Goal: Check status: Check status

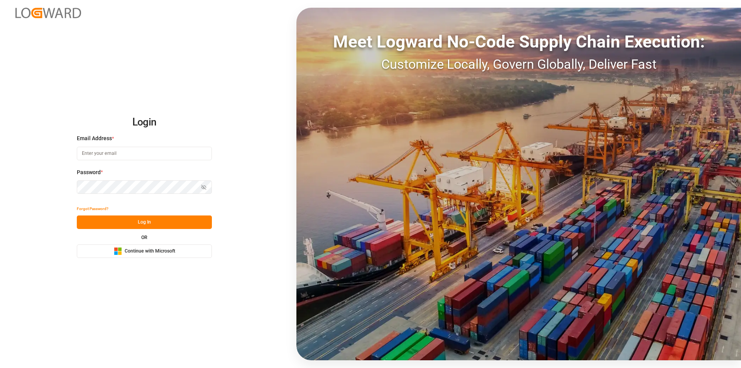
type input "nalini.basdeo@leschaco.com"
click at [161, 225] on button "Log In" at bounding box center [144, 222] width 135 height 14
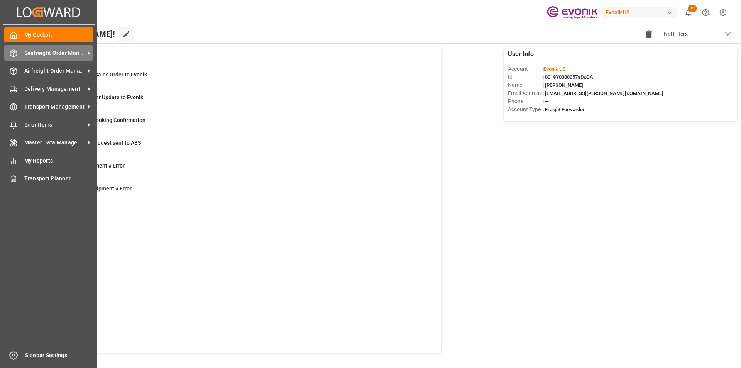
click at [36, 53] on span "Seafreight Order Management" at bounding box center [54, 53] width 61 height 8
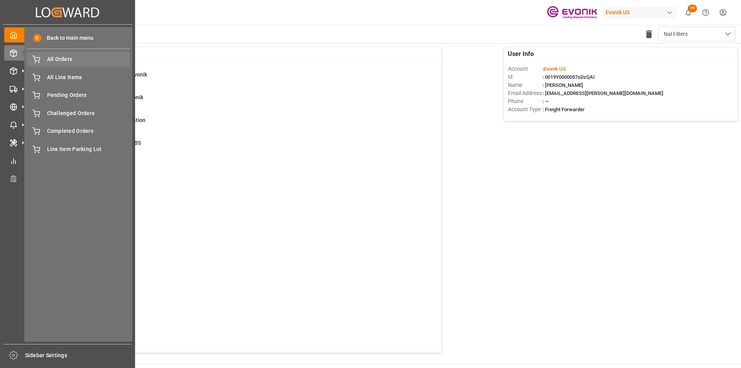
click at [76, 58] on span "All Orders" at bounding box center [88, 59] width 83 height 8
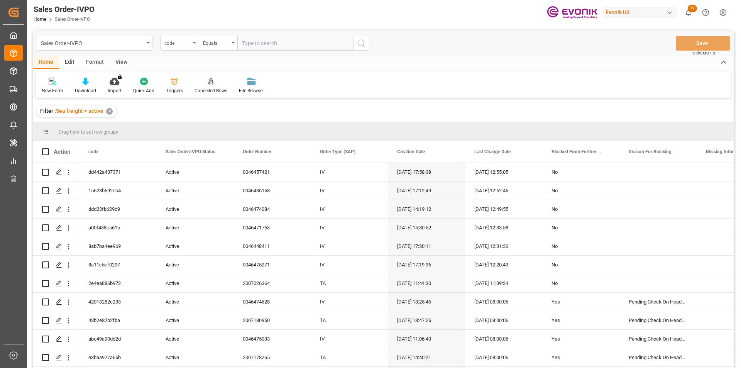
click at [187, 46] on div "code" at bounding box center [178, 42] width 26 height 9
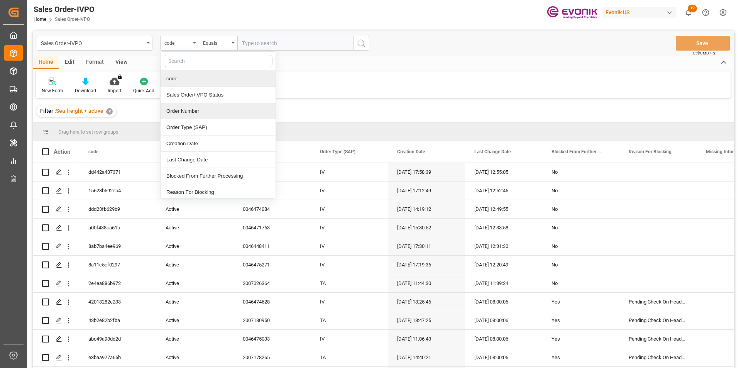
click at [188, 117] on div "Order Number" at bounding box center [218, 111] width 115 height 16
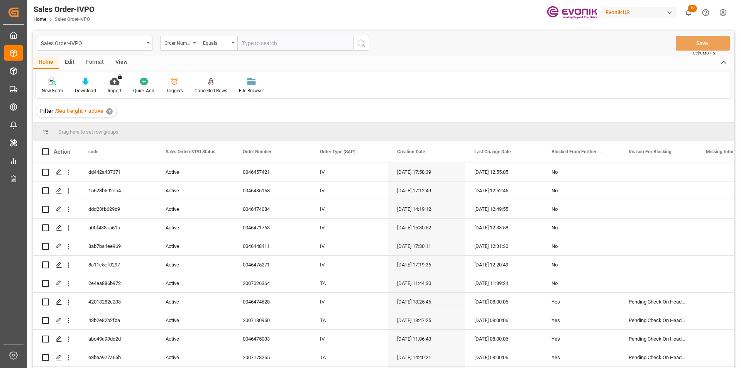
click at [260, 46] on input "text" at bounding box center [296, 43] width 116 height 15
paste input "0046461989"
type input "0046461989"
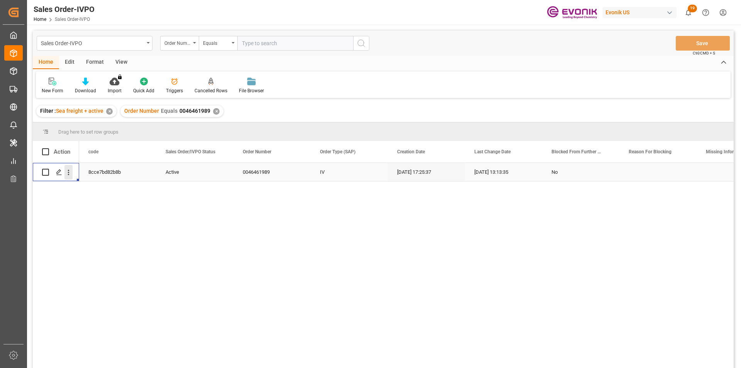
click at [67, 173] on icon "open menu" at bounding box center [68, 172] width 8 height 8
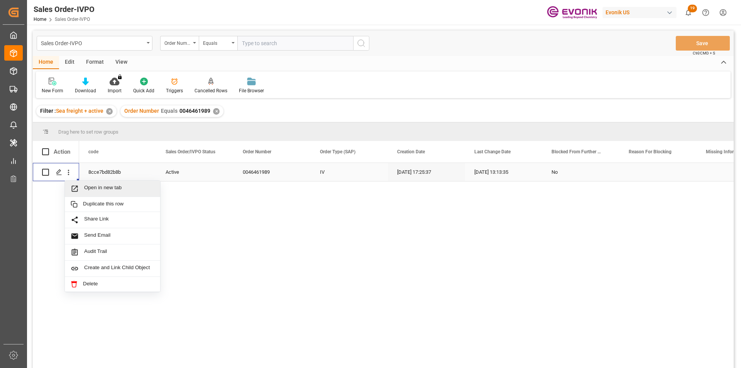
click at [124, 187] on span "Open in new tab" at bounding box center [119, 189] width 70 height 8
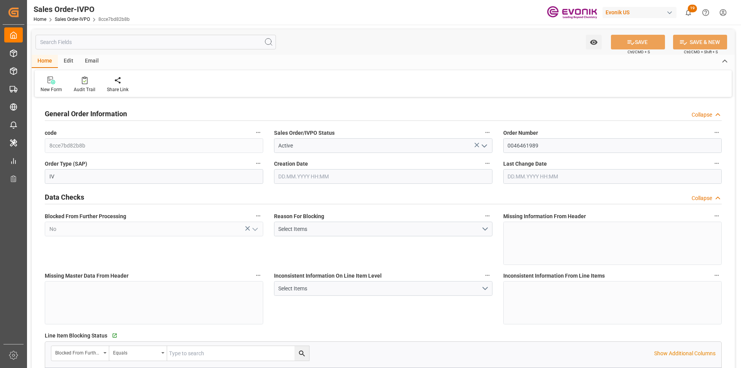
type input "BRSSZ"
type input "0"
type input "1"
type input "4236"
type input "[DATE] 17:25"
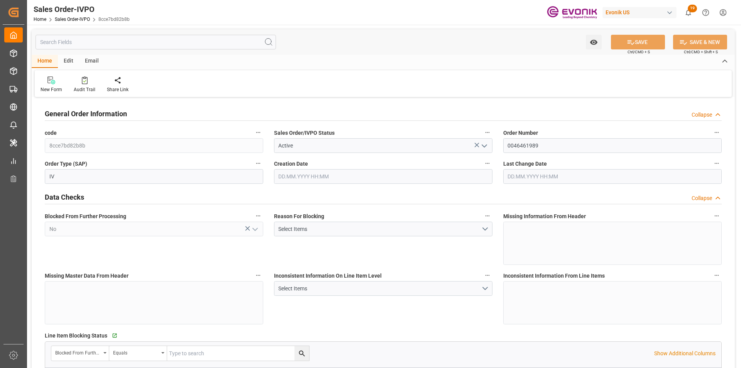
type input "[DATE] 13:13"
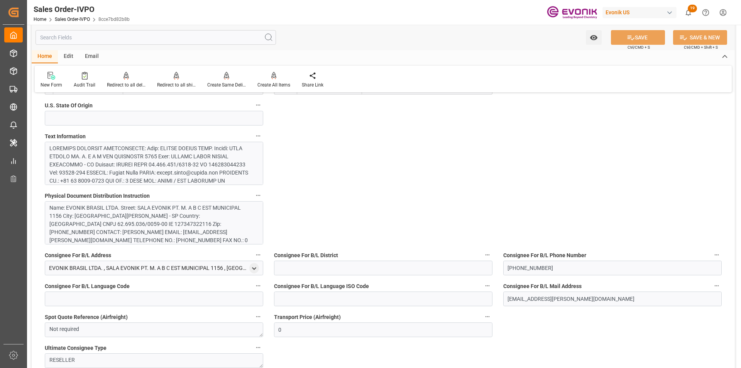
scroll to position [695, 0]
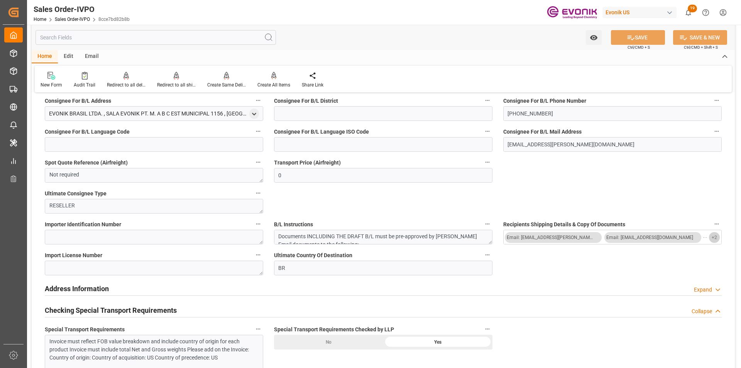
click at [718, 240] on button "+ 2" at bounding box center [714, 237] width 11 height 11
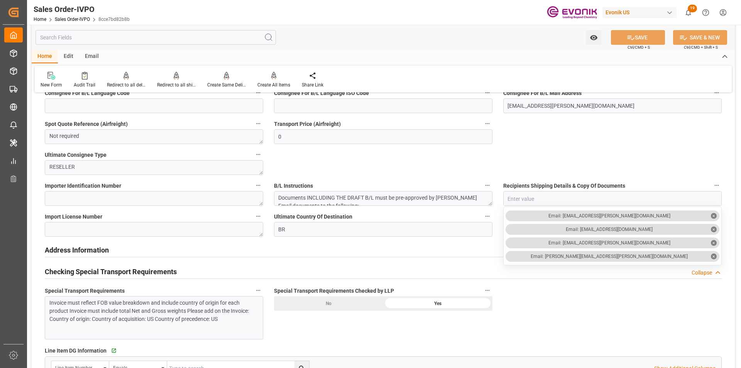
scroll to position [811, 0]
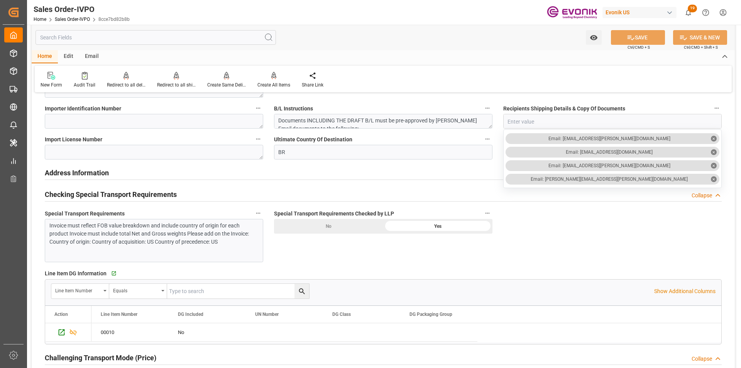
click at [139, 226] on div "Invoice must reflect FOB value breakdown and include country of origin for each…" at bounding box center [151, 234] width 204 height 24
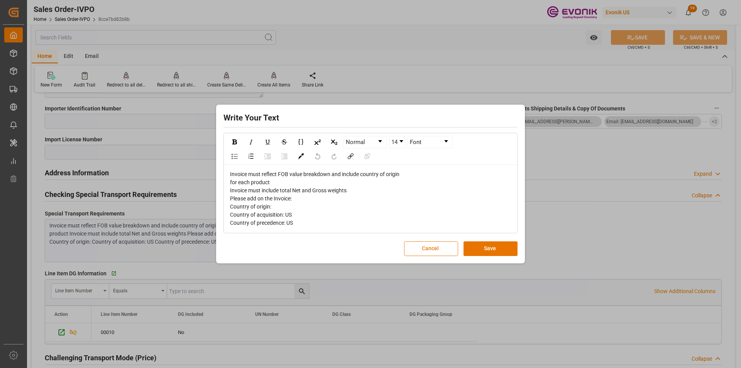
click at [431, 247] on button "Cancel" at bounding box center [431, 248] width 54 height 15
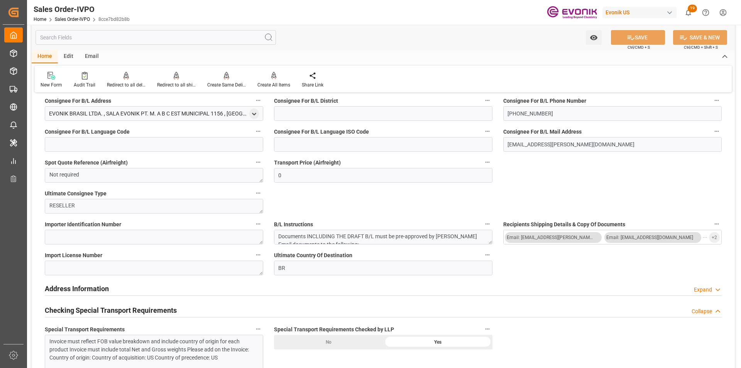
scroll to position [541, 0]
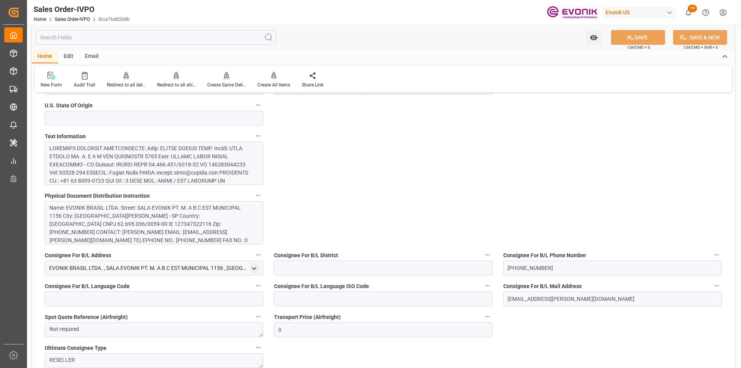
click at [183, 166] on div at bounding box center [151, 261] width 204 height 235
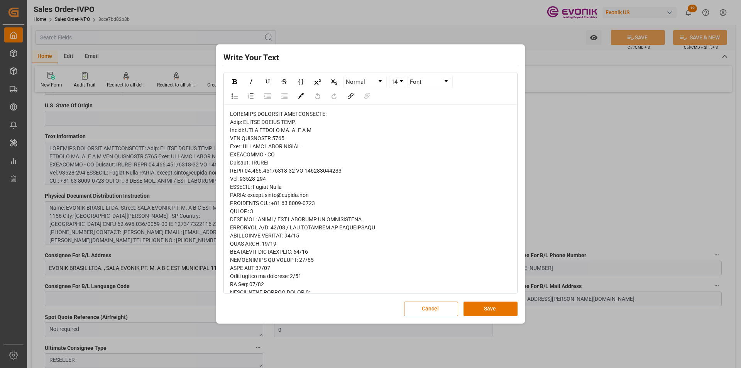
click at [439, 307] on button "Cancel" at bounding box center [431, 309] width 54 height 15
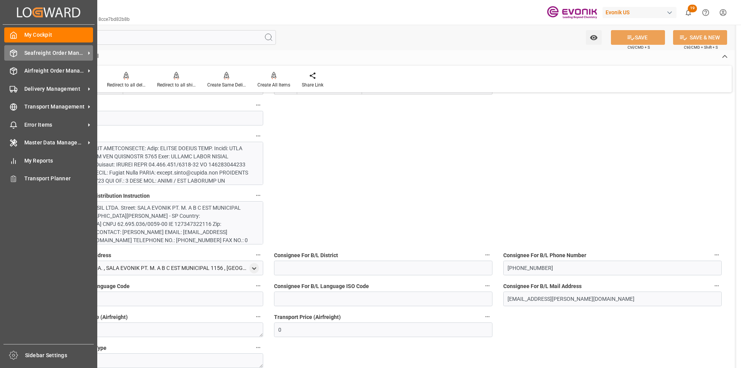
click at [43, 56] on span "Seafreight Order Management" at bounding box center [54, 53] width 61 height 8
click at [29, 54] on span "Seafreight Order Management" at bounding box center [54, 53] width 61 height 8
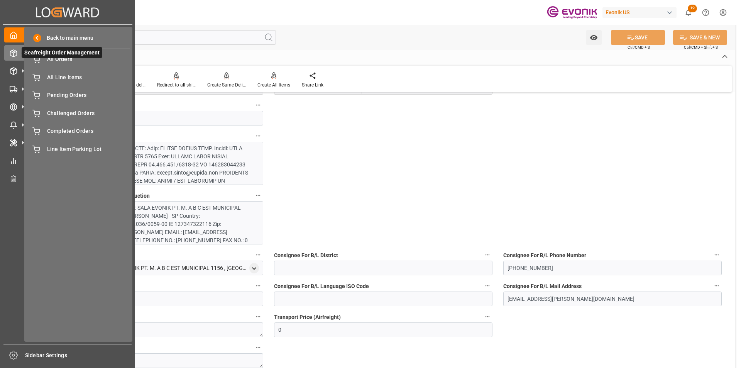
click at [49, 55] on span "Seafreight Order Management" at bounding box center [62, 52] width 81 height 11
click at [47, 59] on span "All Orders" at bounding box center [88, 59] width 83 height 8
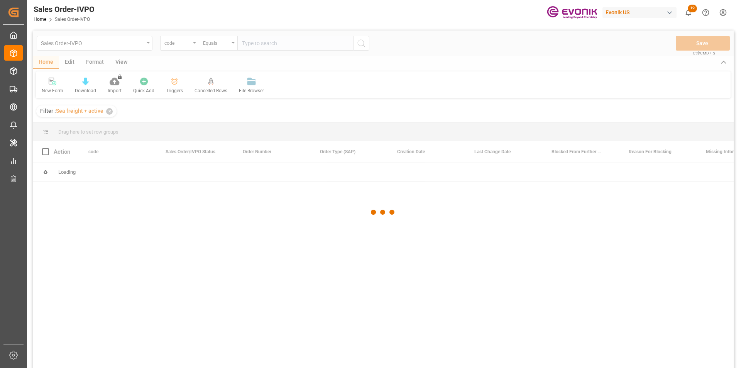
click at [179, 46] on div at bounding box center [383, 212] width 701 height 363
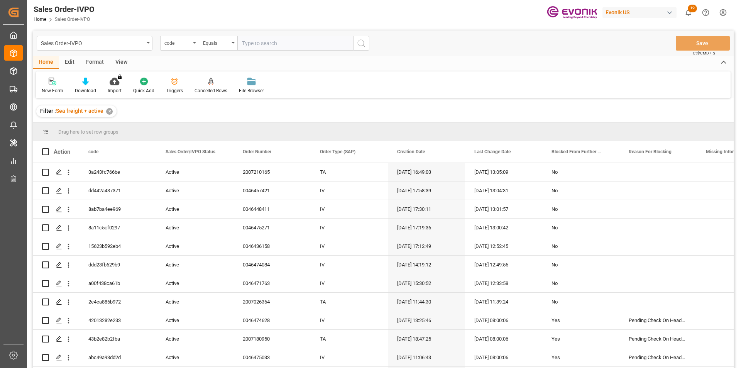
click at [179, 46] on div "code" at bounding box center [178, 42] width 26 height 9
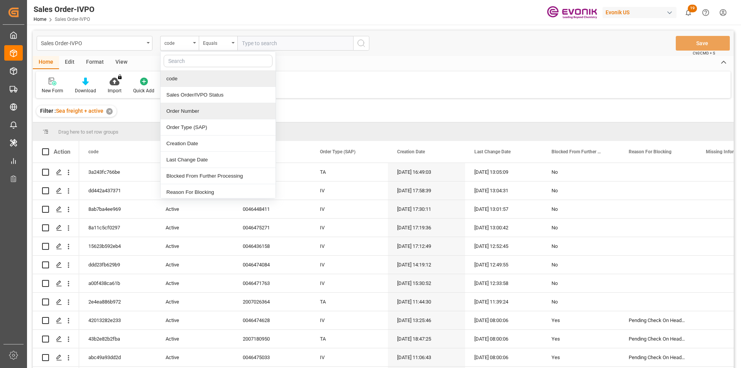
click at [183, 112] on div "Order Number" at bounding box center [218, 111] width 115 height 16
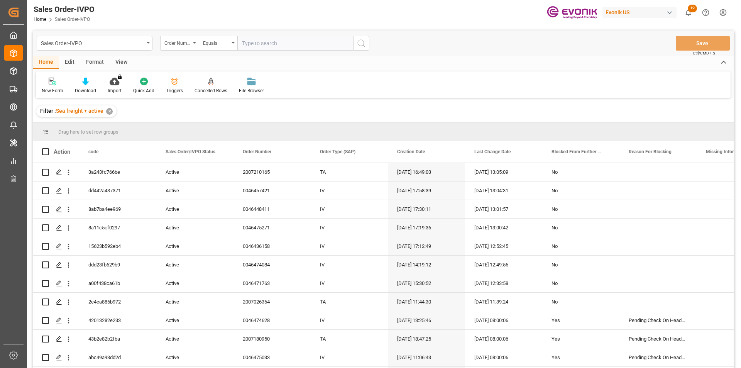
click at [246, 44] on input "text" at bounding box center [296, 43] width 116 height 15
paste input "46473400"
type input "0046473400"
